Goal: Transaction & Acquisition: Purchase product/service

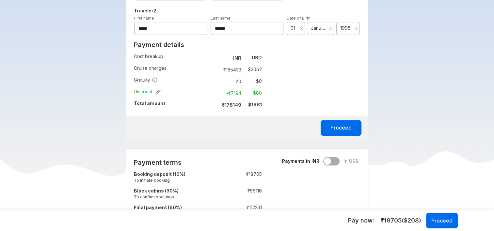
scroll to position [357, 0]
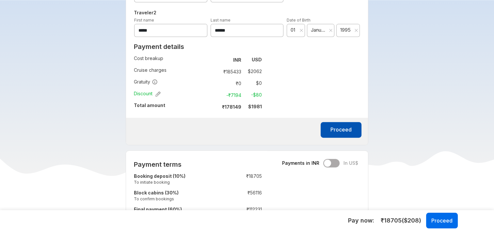
click at [351, 125] on button "Proceed" at bounding box center [341, 130] width 41 height 16
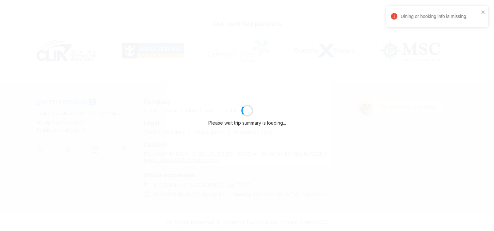
scroll to position [147, 0]
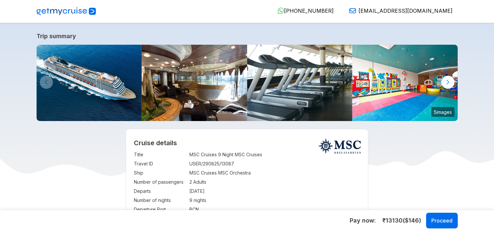
select select "**"
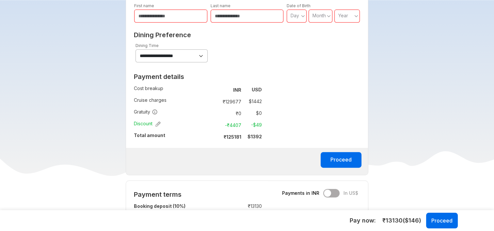
scroll to position [369, 0]
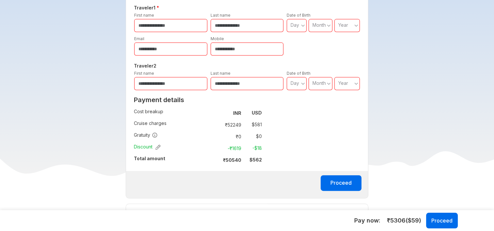
scroll to position [305, 0]
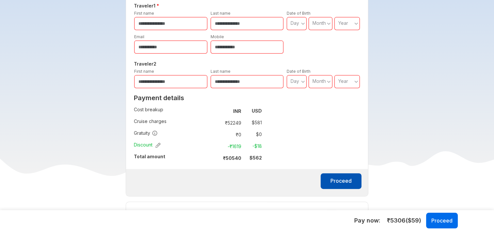
click at [344, 184] on button "Proceed" at bounding box center [341, 181] width 41 height 16
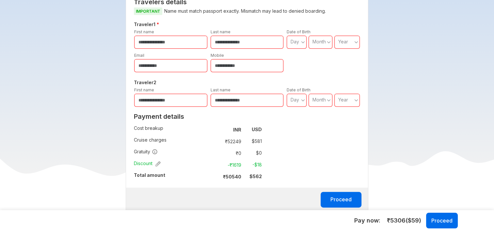
scroll to position [289, 0]
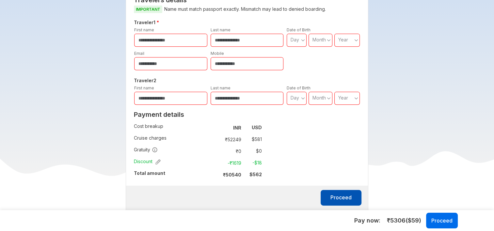
click at [348, 200] on button "Proceed" at bounding box center [341, 198] width 41 height 16
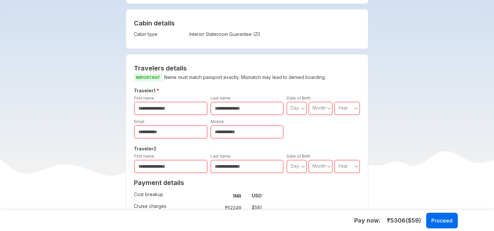
scroll to position [213, 0]
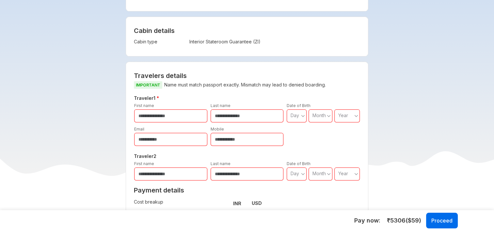
click at [173, 115] on input "text" at bounding box center [170, 115] width 73 height 13
type input "*"
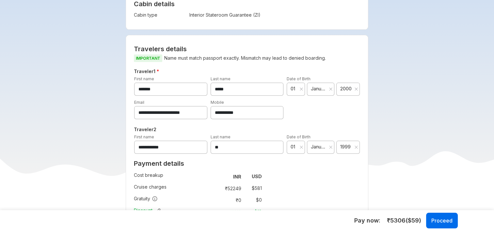
scroll to position [246, 0]
